Goal: Task Accomplishment & Management: Use online tool/utility

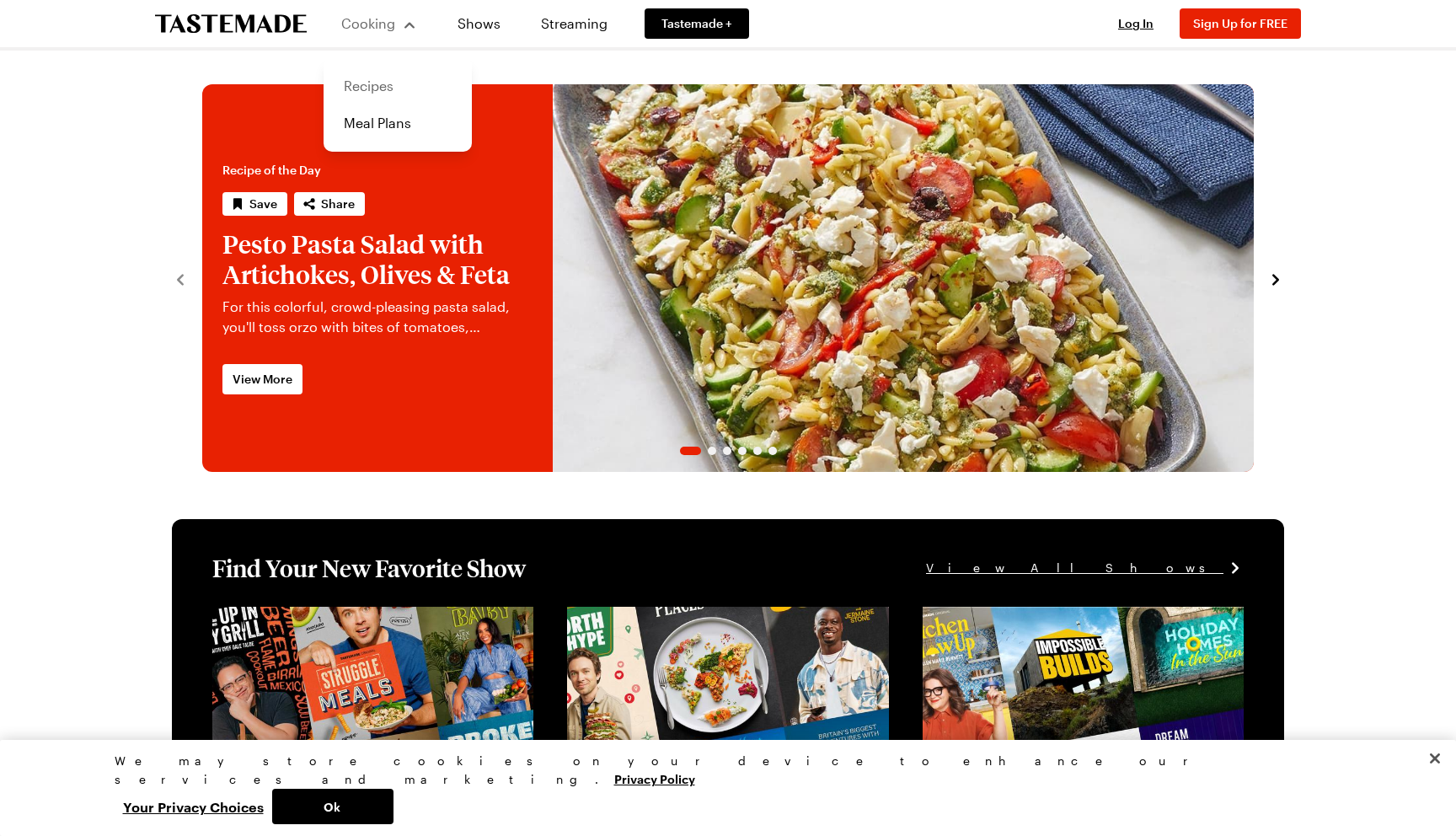
click at [381, 91] on link "Recipes" at bounding box center [398, 86] width 128 height 37
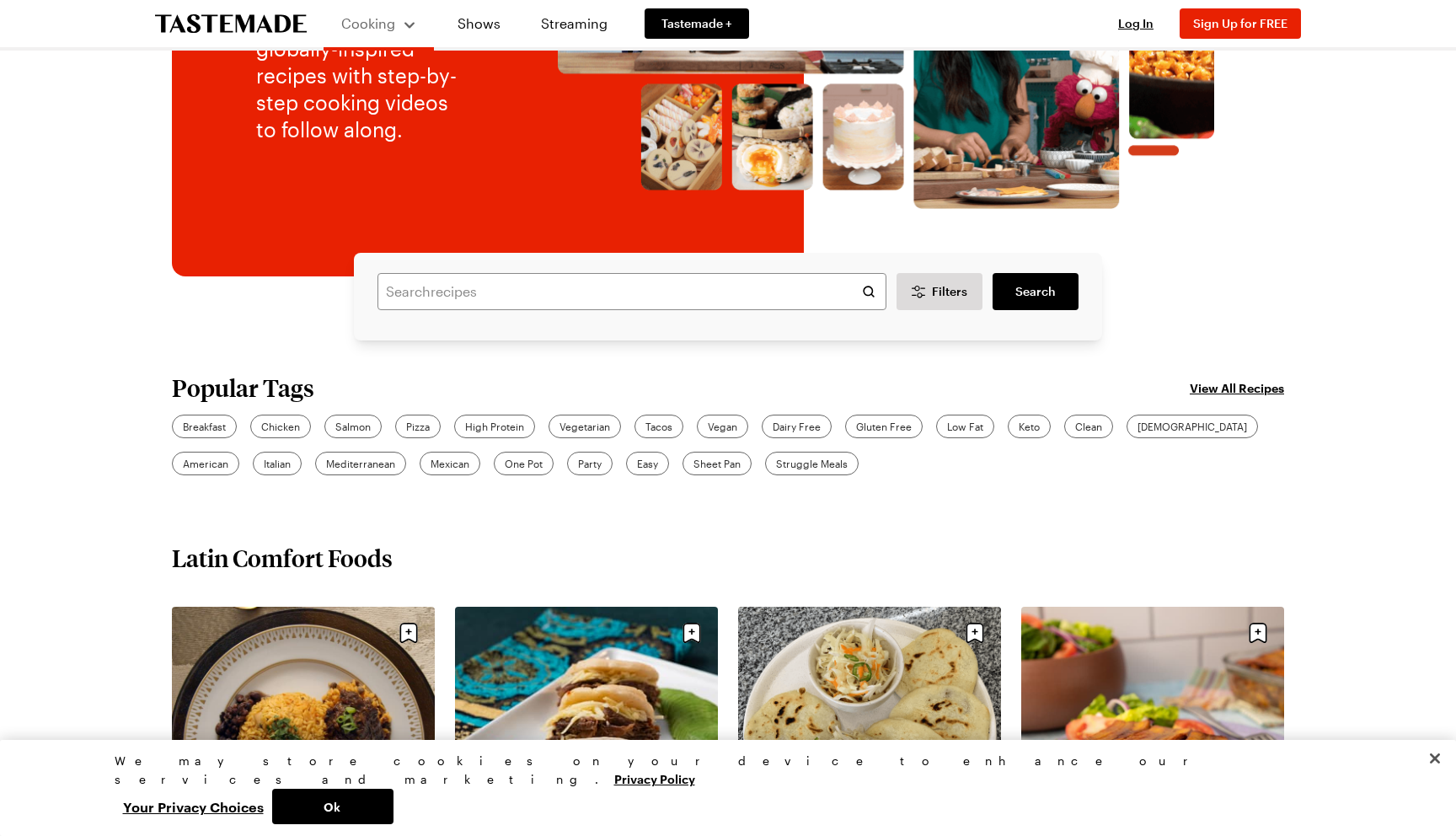
scroll to position [274, 0]
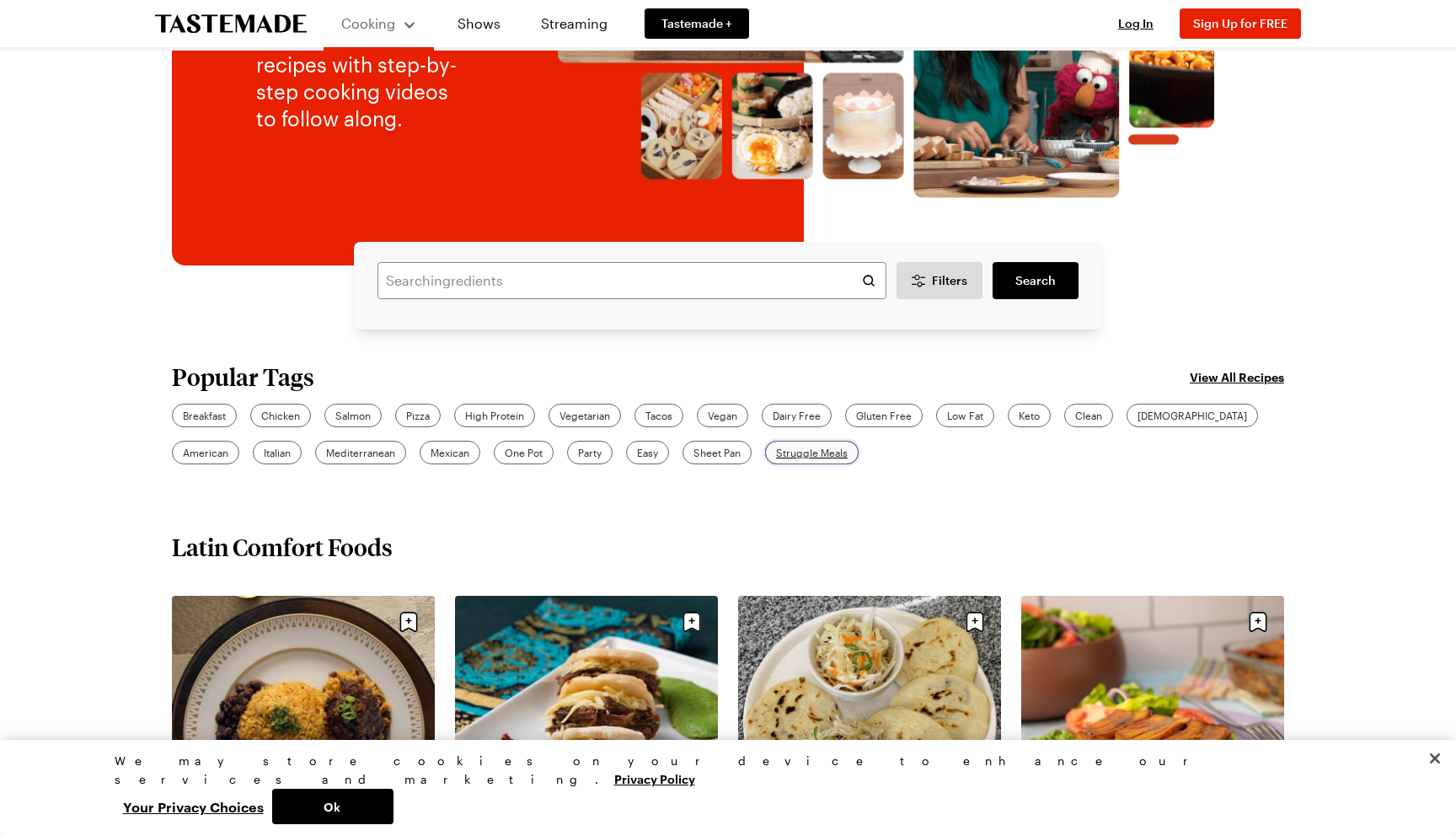
click at [776, 445] on span "Struggle Meals" at bounding box center [812, 452] width 72 height 15
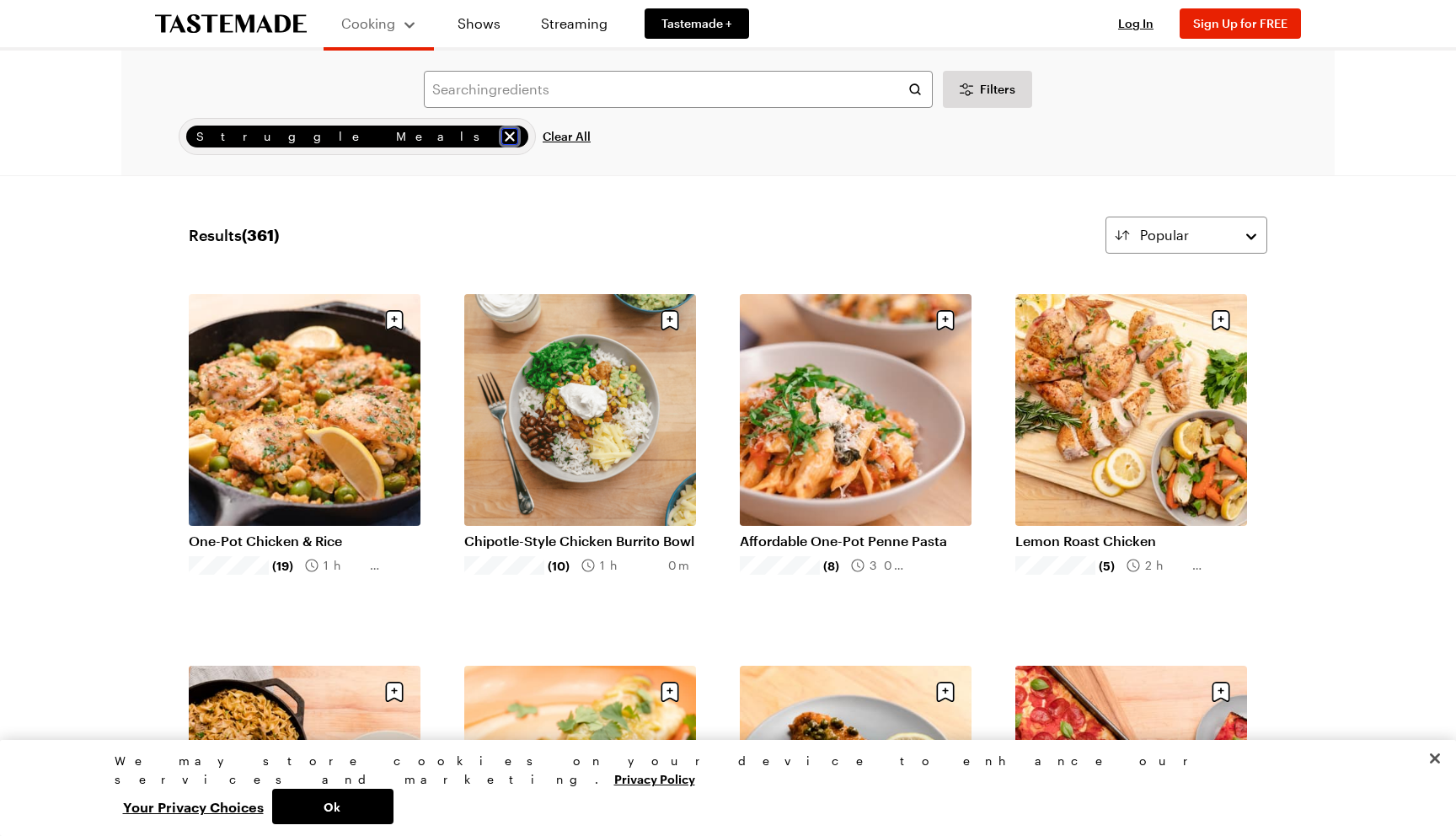
click at [501, 136] on icon "remove Struggle Meals" at bounding box center [510, 137] width 17 height 17
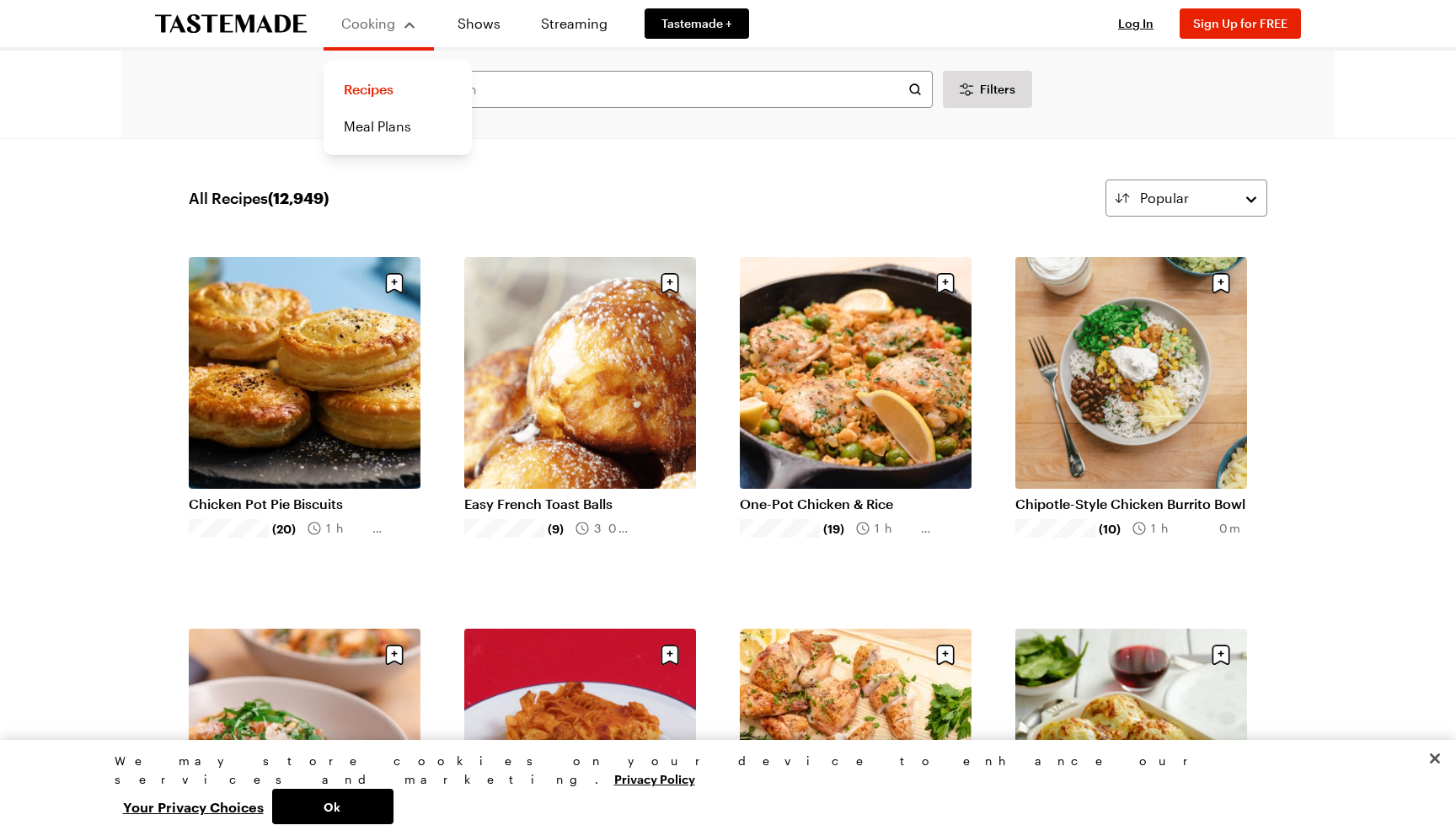
click at [415, 9] on button "Cooking" at bounding box center [378, 23] width 76 height 33
click at [386, 31] on span "Cooking" at bounding box center [368, 22] width 54 height 16
click at [378, 129] on link "Meal Plans" at bounding box center [398, 126] width 128 height 37
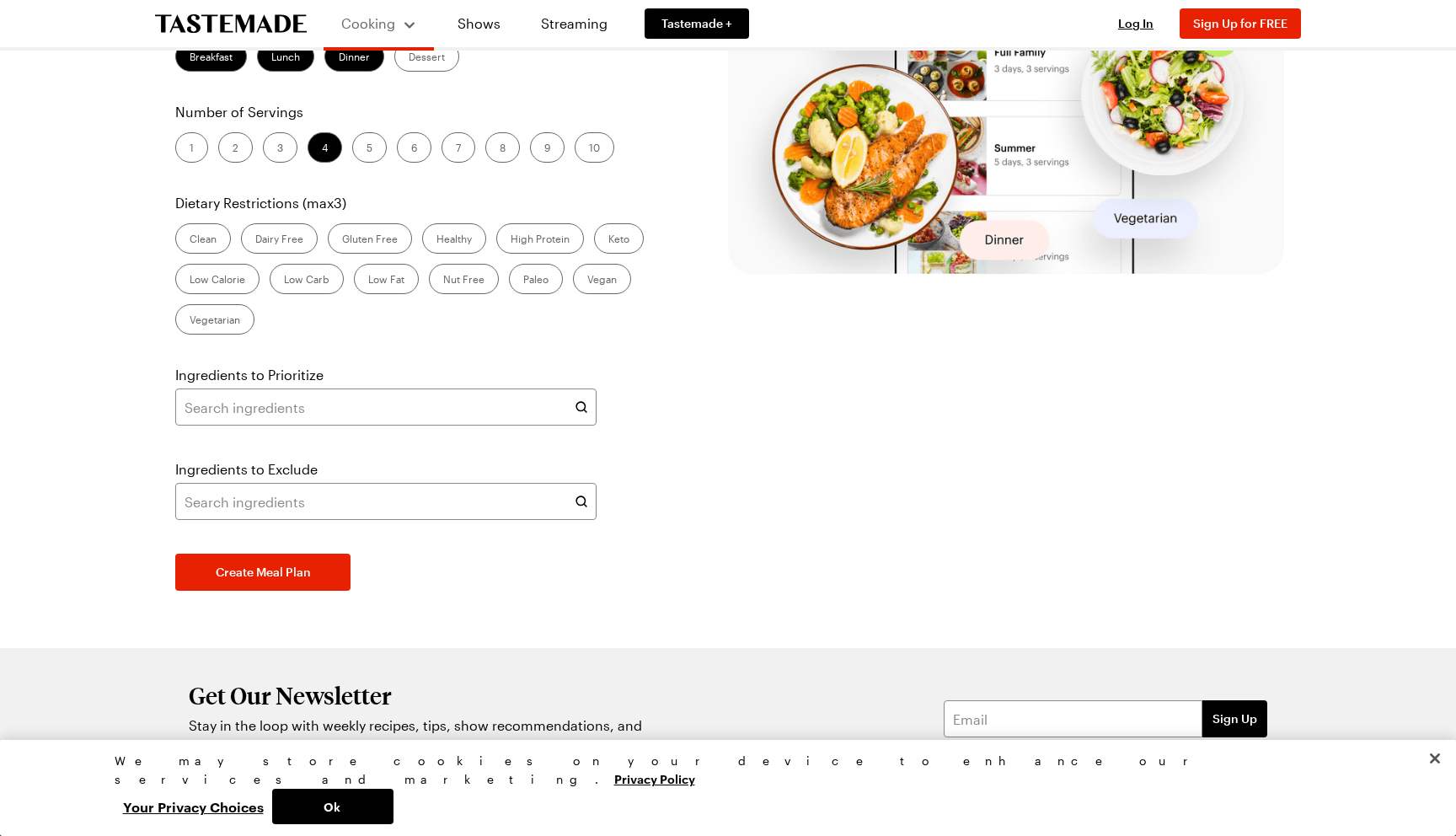
scroll to position [465, 0]
click at [389, 293] on label "Low Fat" at bounding box center [387, 278] width 65 height 31
click at [368, 280] on Fat "Low Fat" at bounding box center [368, 280] width 0 height 0
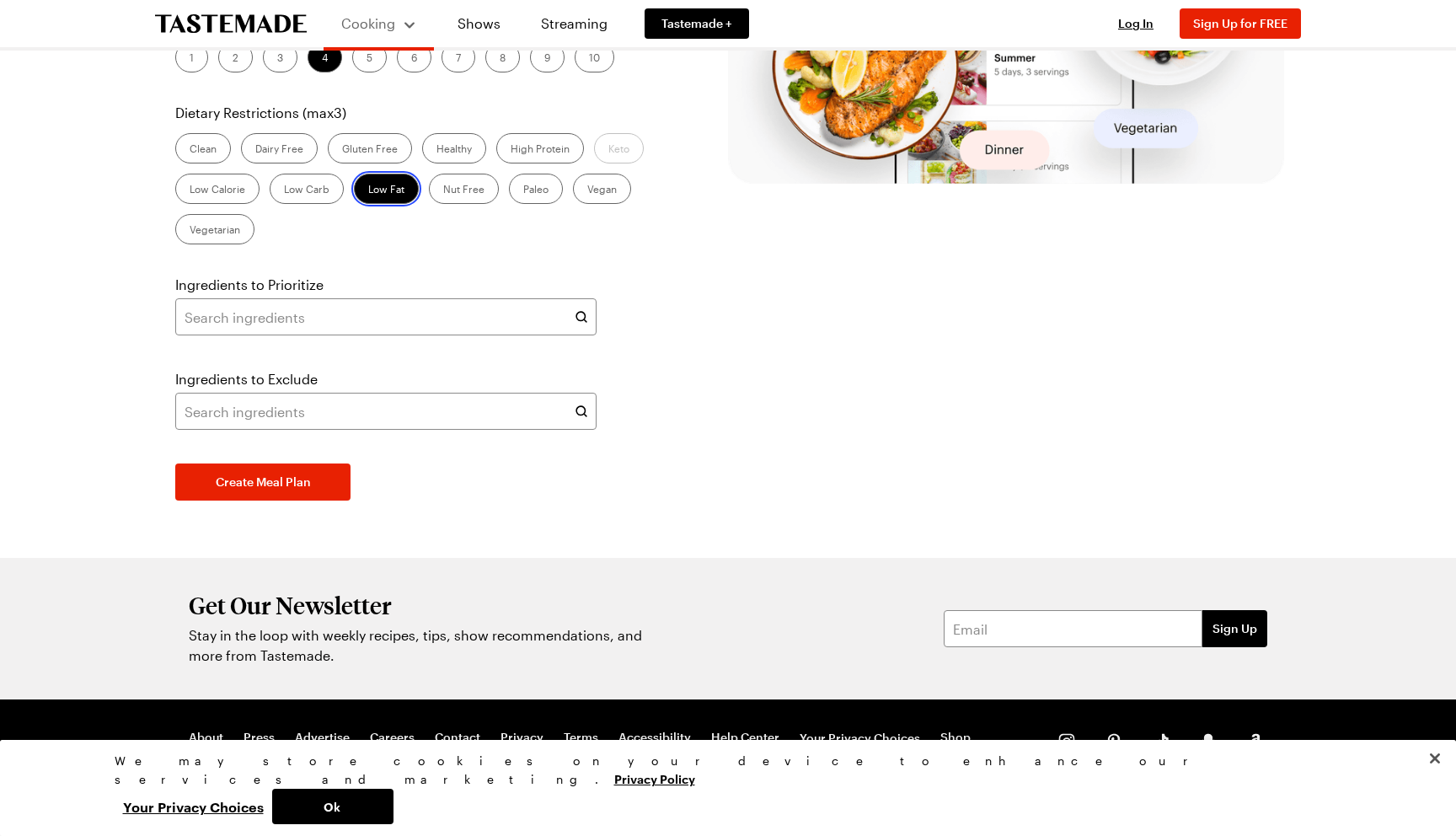
scroll to position [568, 0]
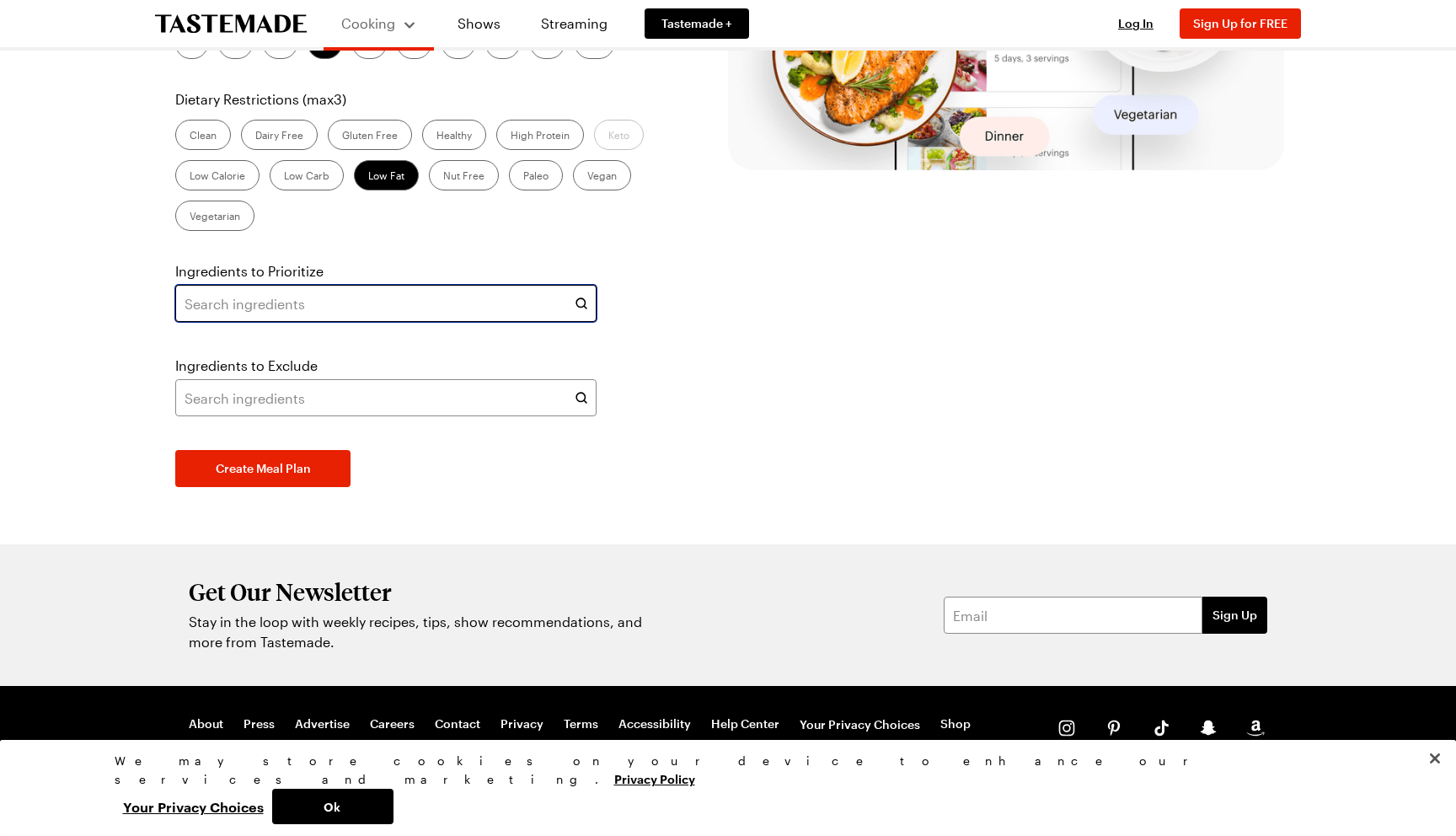
click at [326, 322] on input "text" at bounding box center [385, 303] width 421 height 37
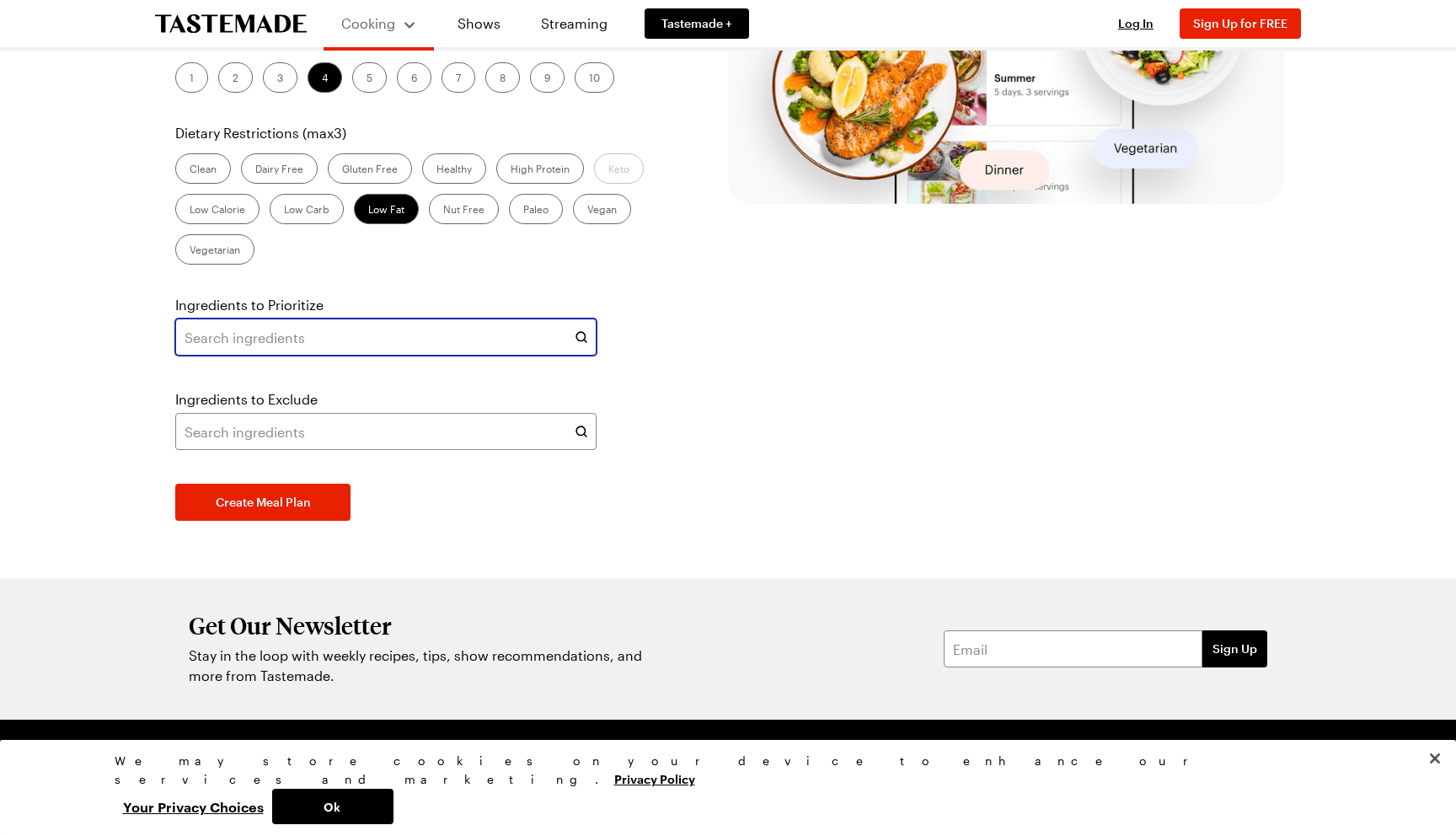
scroll to position [531, 0]
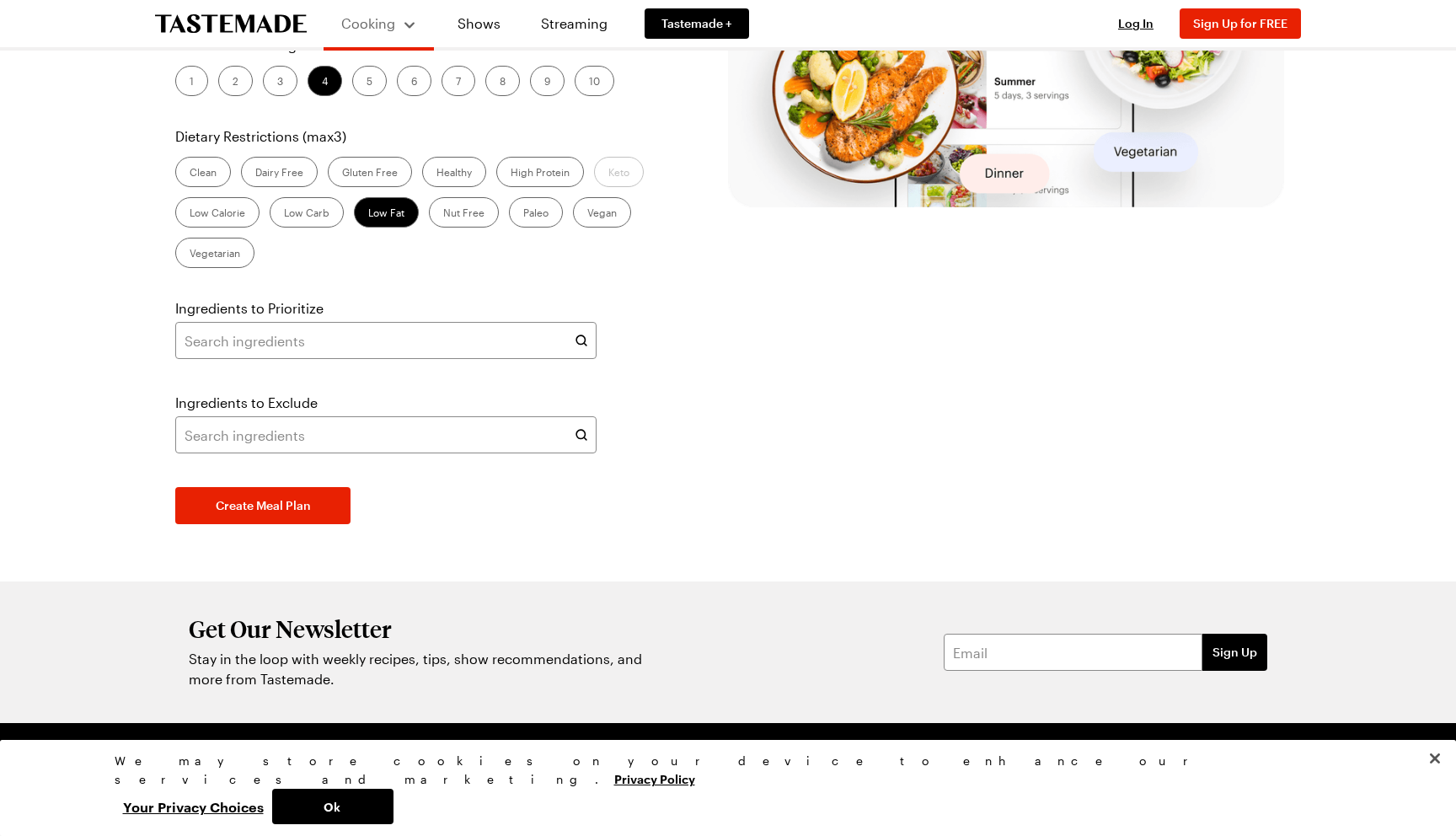
click at [399, 413] on div "Ingredients to Exclude" at bounding box center [385, 403] width 421 height 20
click at [377, 453] on div "Ingredients to Exclude" at bounding box center [385, 422] width 421 height 60
click at [341, 453] on input "text" at bounding box center [385, 435] width 421 height 37
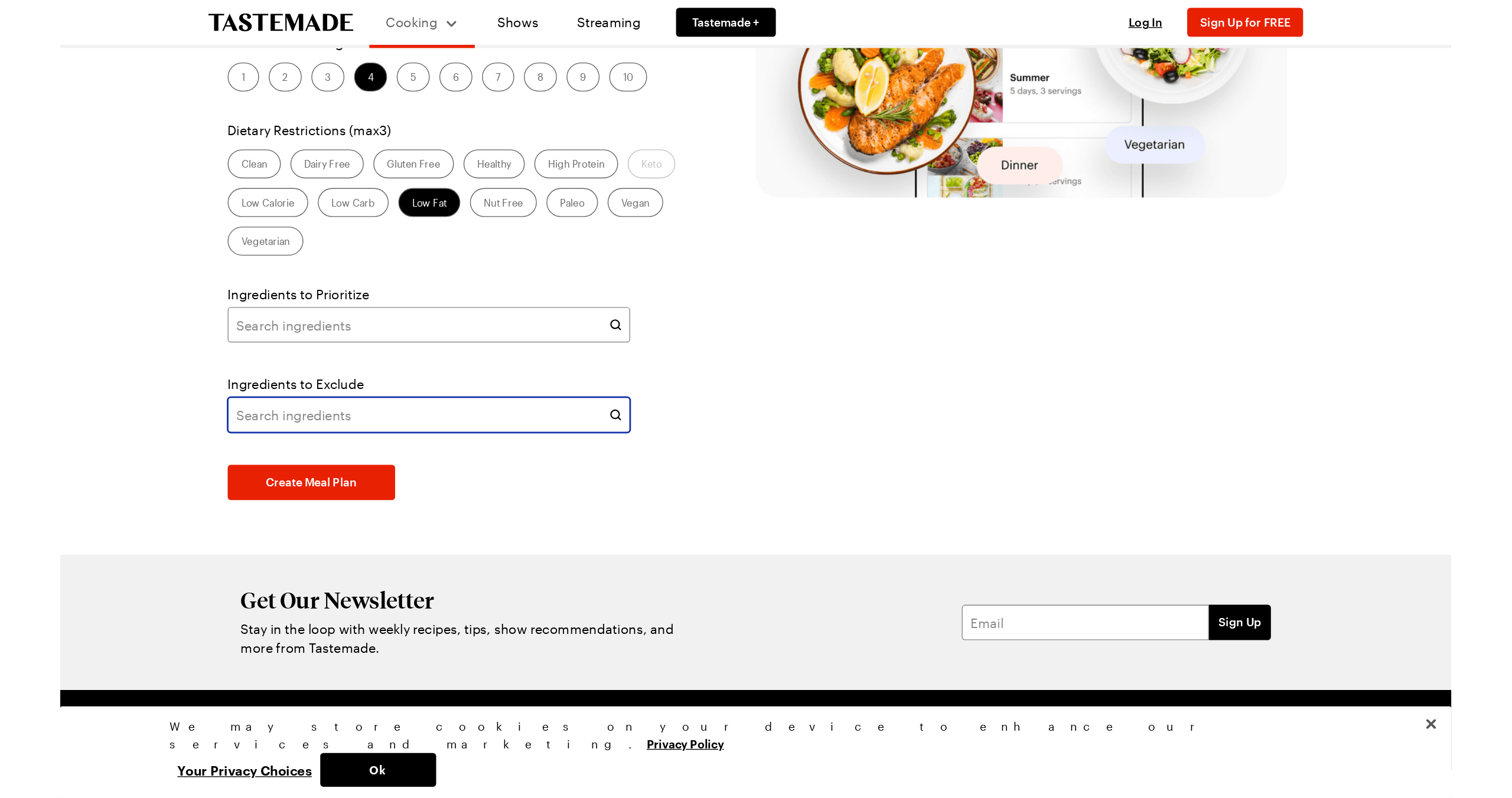
scroll to position [330, 0]
